Goal: Obtain resource: Obtain resource

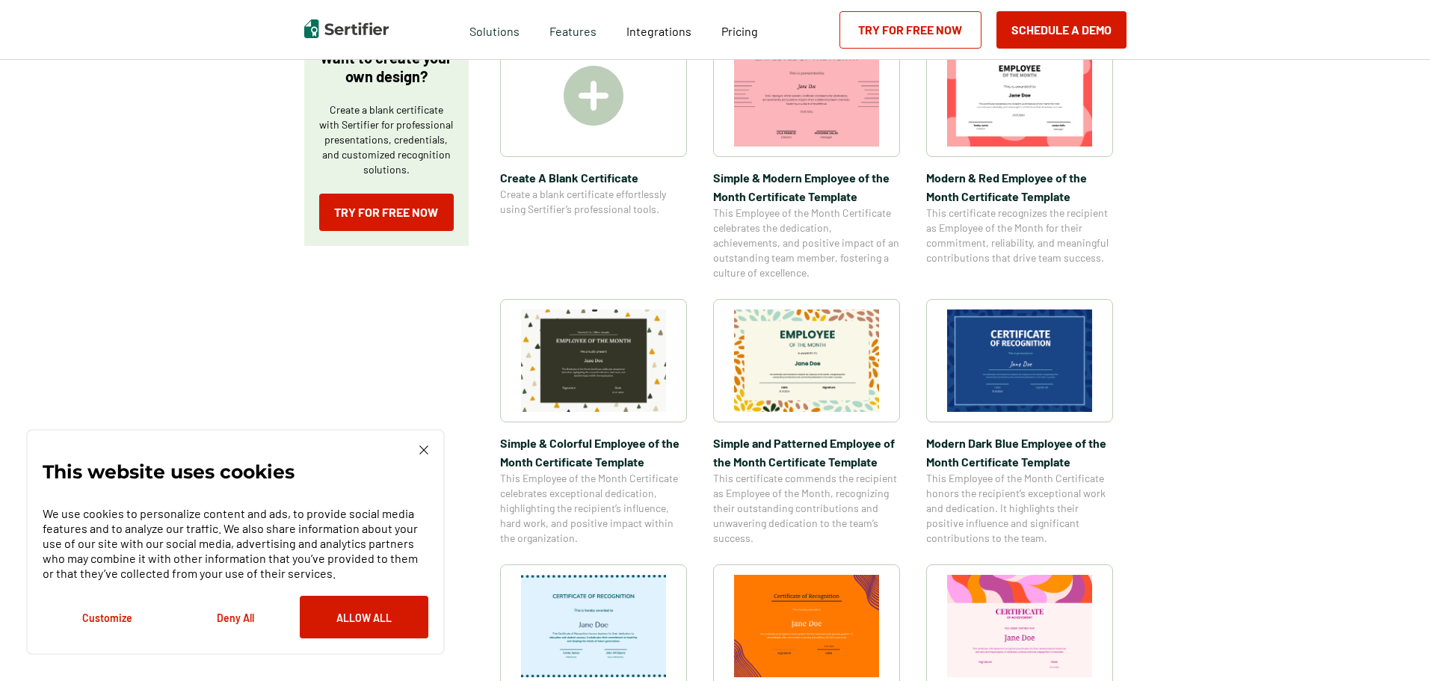
scroll to position [299, 0]
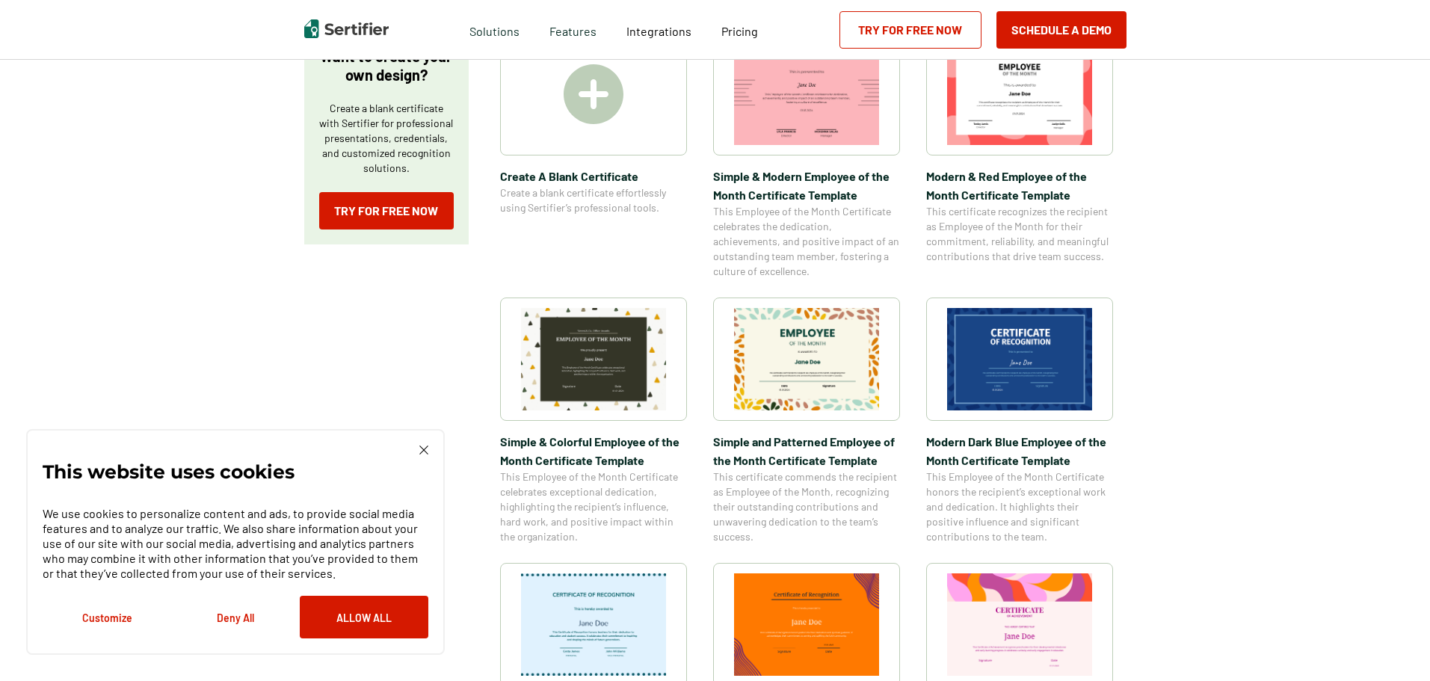
click at [783, 372] on img at bounding box center [806, 359] width 145 height 102
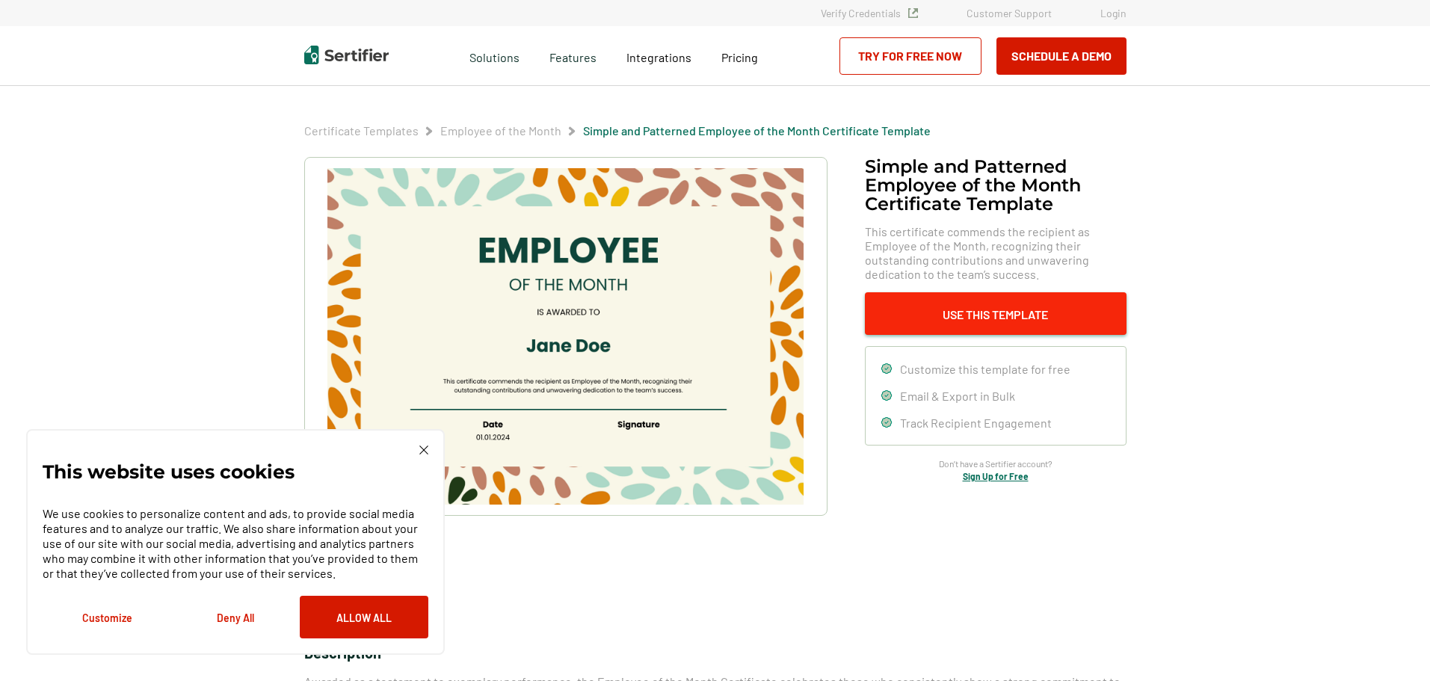
click at [975, 320] on button "Use This Template" at bounding box center [996, 313] width 262 height 43
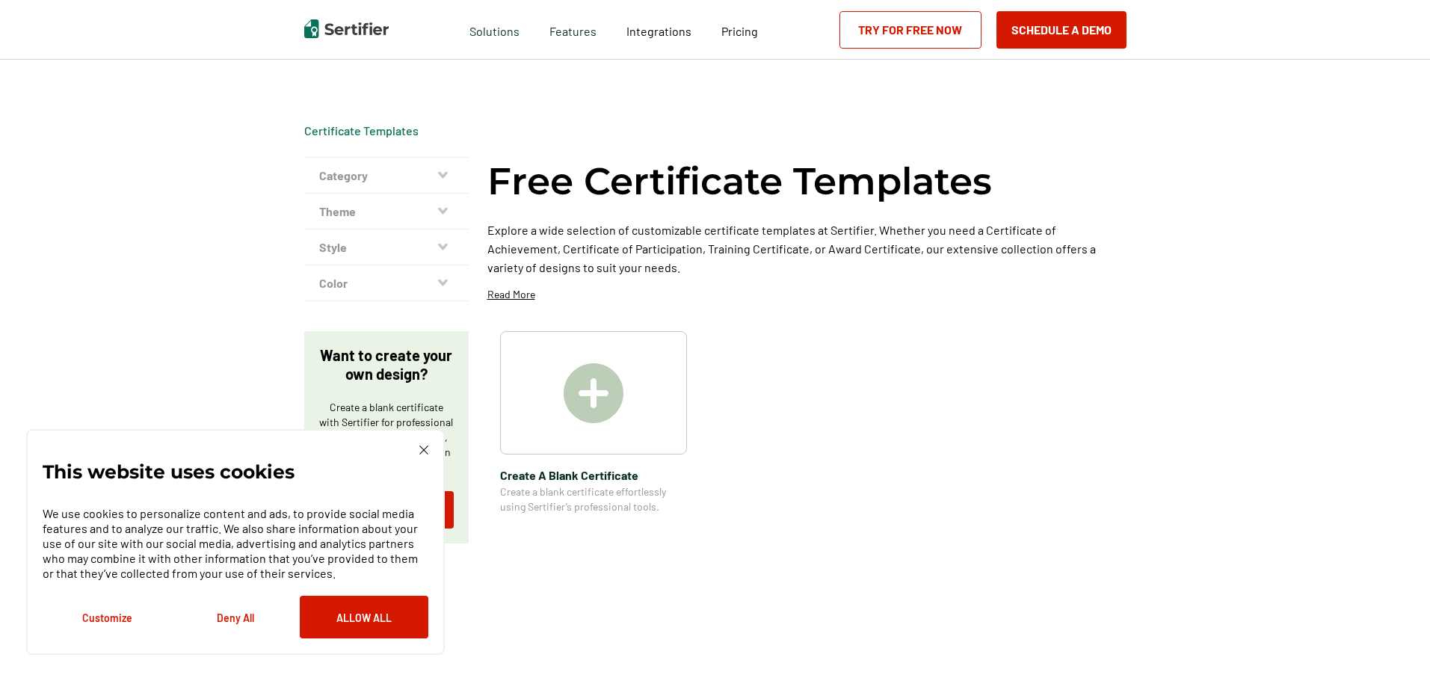
scroll to position [299, 0]
